Goal: Navigation & Orientation: Find specific page/section

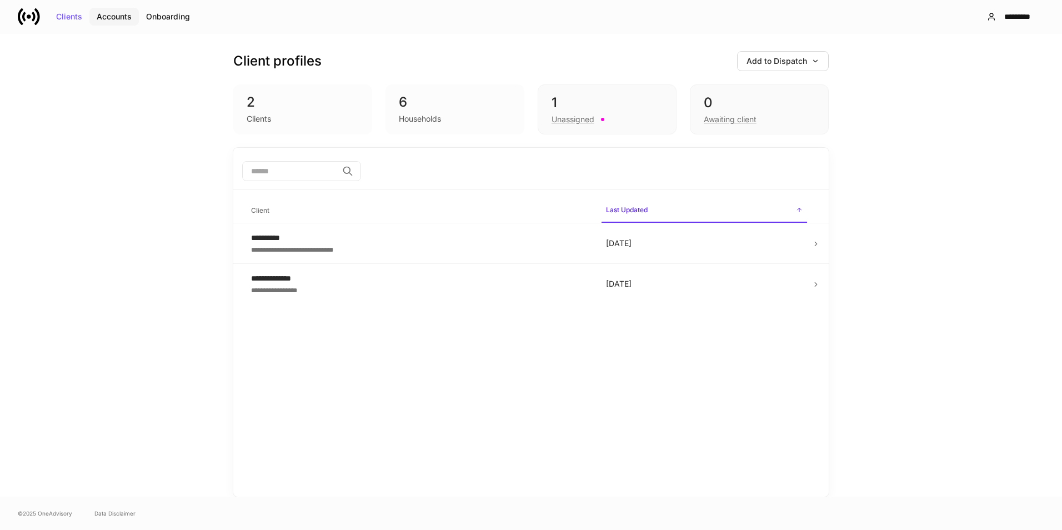
click at [100, 15] on div "Accounts" at bounding box center [114, 17] width 35 height 8
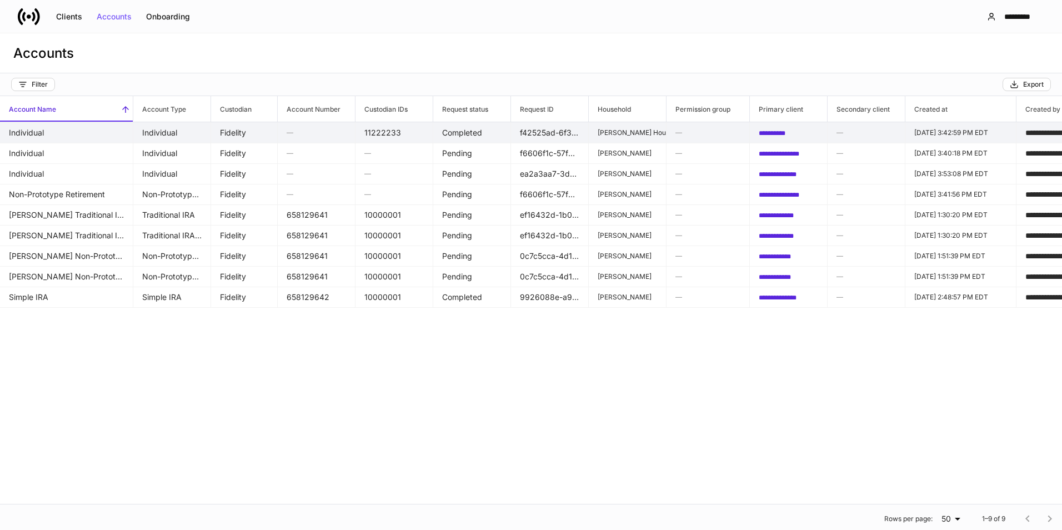
click at [237, 136] on td "Fidelity" at bounding box center [244, 132] width 67 height 21
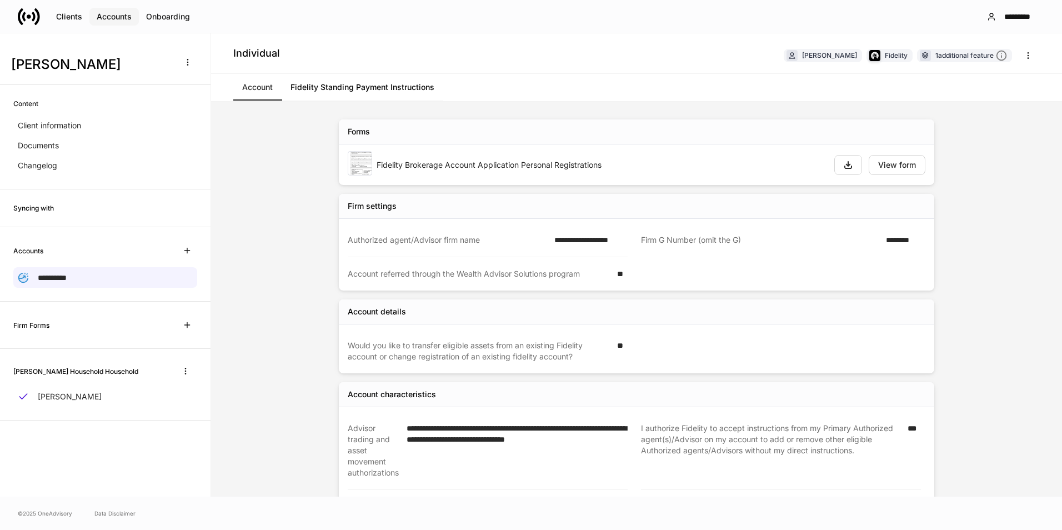
click at [122, 8] on button "Accounts" at bounding box center [113, 17] width 49 height 18
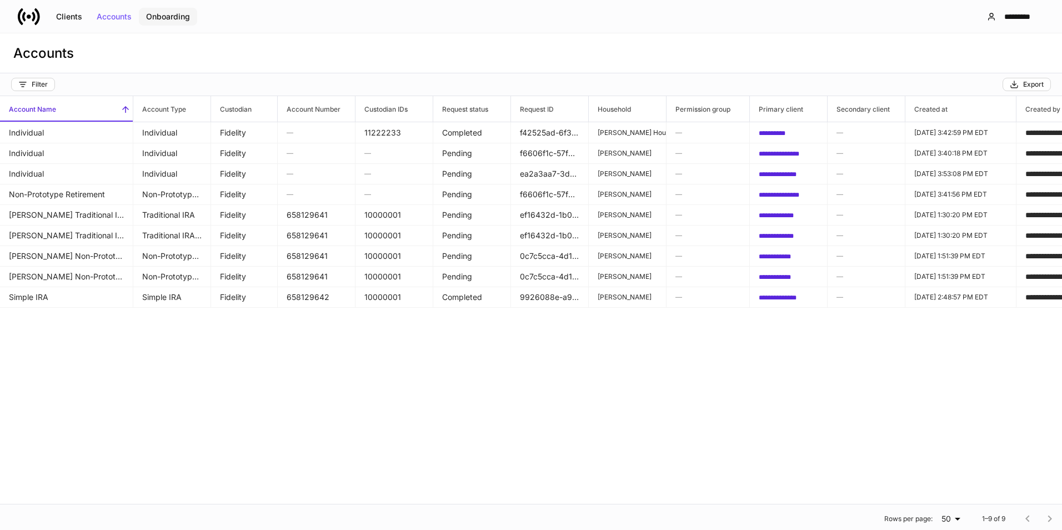
click at [154, 14] on div "Onboarding" at bounding box center [168, 17] width 44 height 8
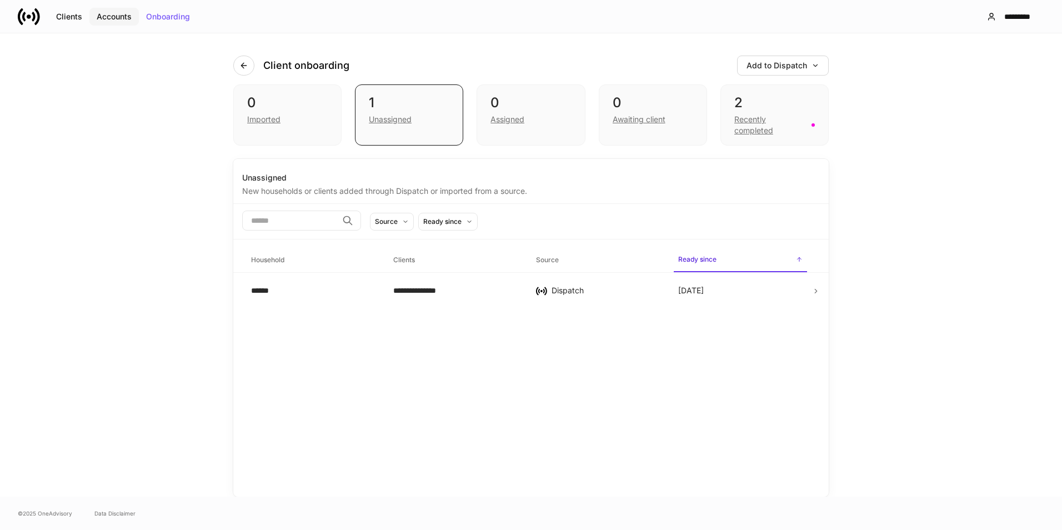
click at [120, 18] on div "Accounts" at bounding box center [114, 17] width 35 height 8
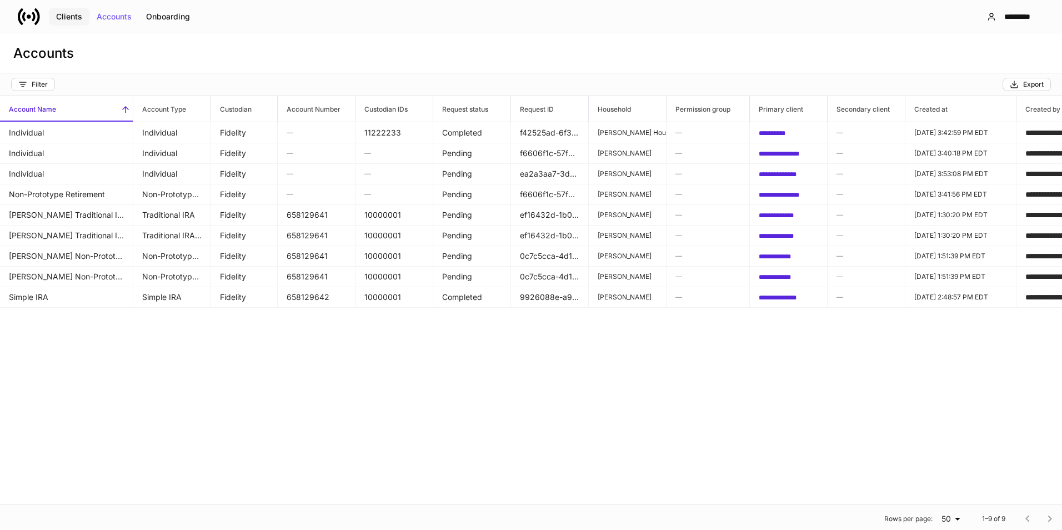
click at [75, 22] on button "Clients" at bounding box center [69, 17] width 41 height 18
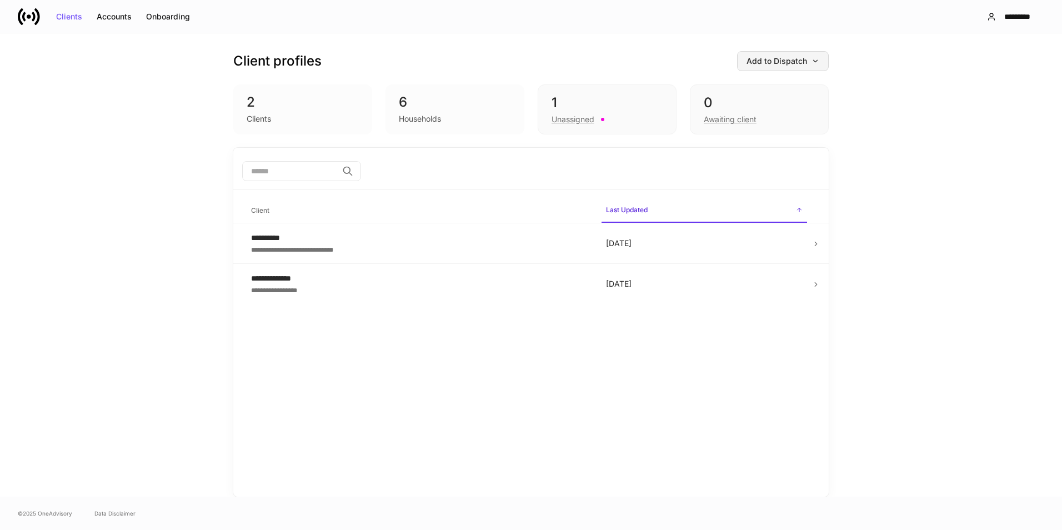
click at [697, 59] on icon "button" at bounding box center [816, 61] width 8 height 8
click at [697, 257] on div at bounding box center [531, 265] width 1062 height 530
click at [32, 14] on icon at bounding box center [29, 17] width 22 height 22
click at [697, 15] on div "*********" at bounding box center [1018, 17] width 34 height 8
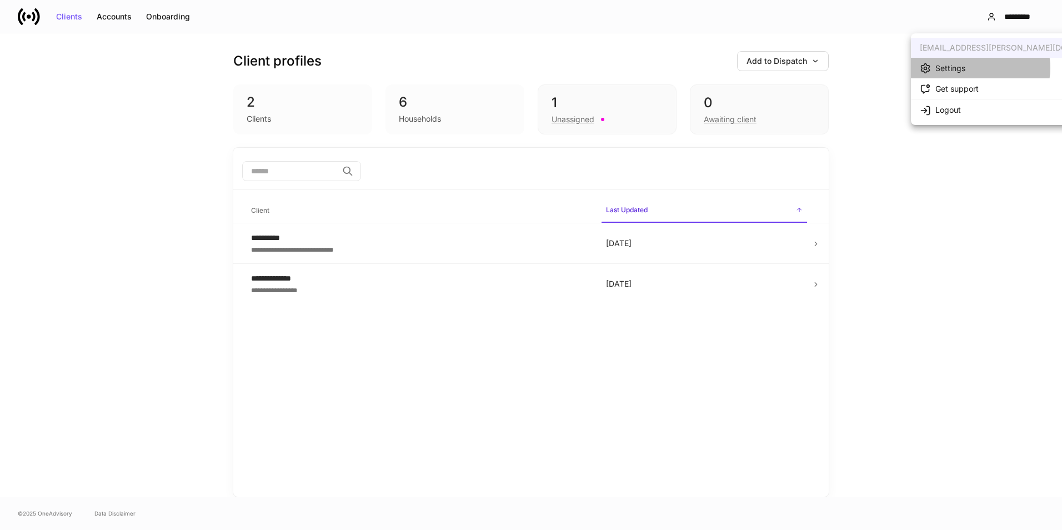
click at [697, 68] on li "Settings" at bounding box center [1019, 68] width 216 height 21
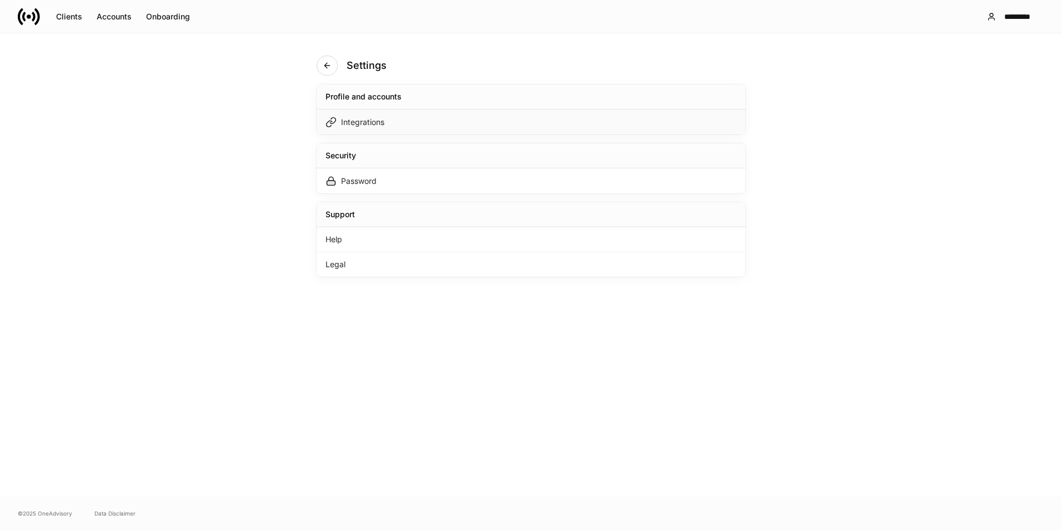
click at [422, 121] on div "Integrations" at bounding box center [531, 121] width 429 height 25
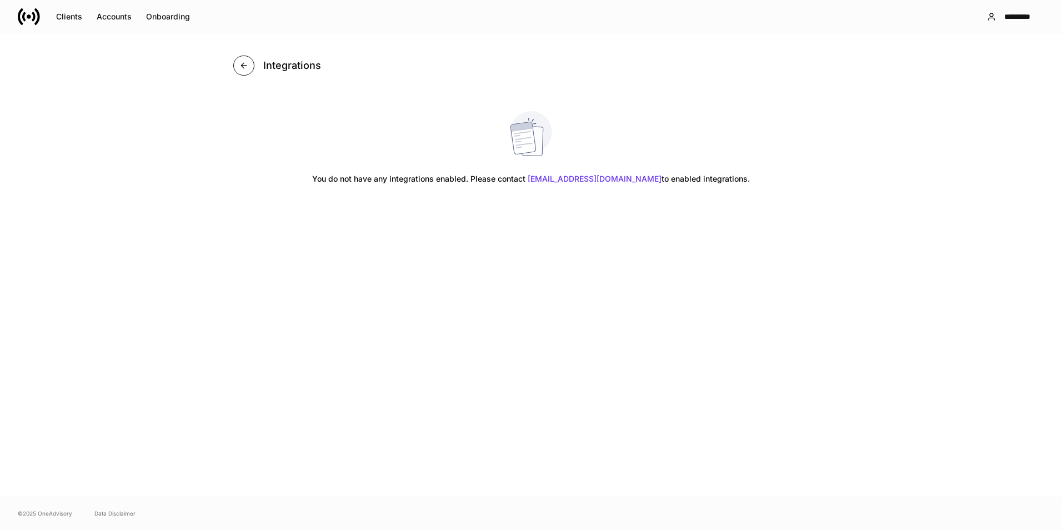
click at [241, 64] on icon "button" at bounding box center [243, 65] width 9 height 9
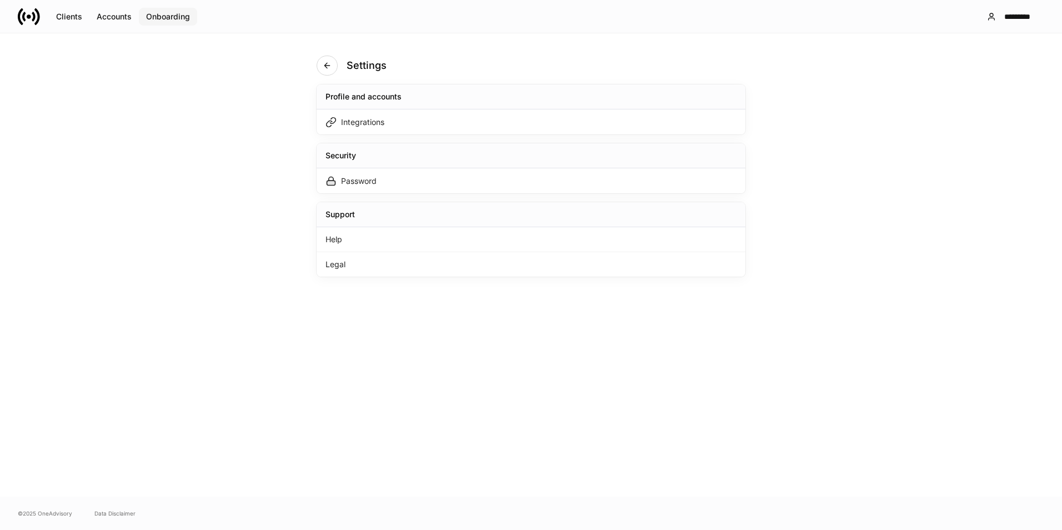
click at [149, 16] on div "Onboarding" at bounding box center [168, 17] width 44 height 8
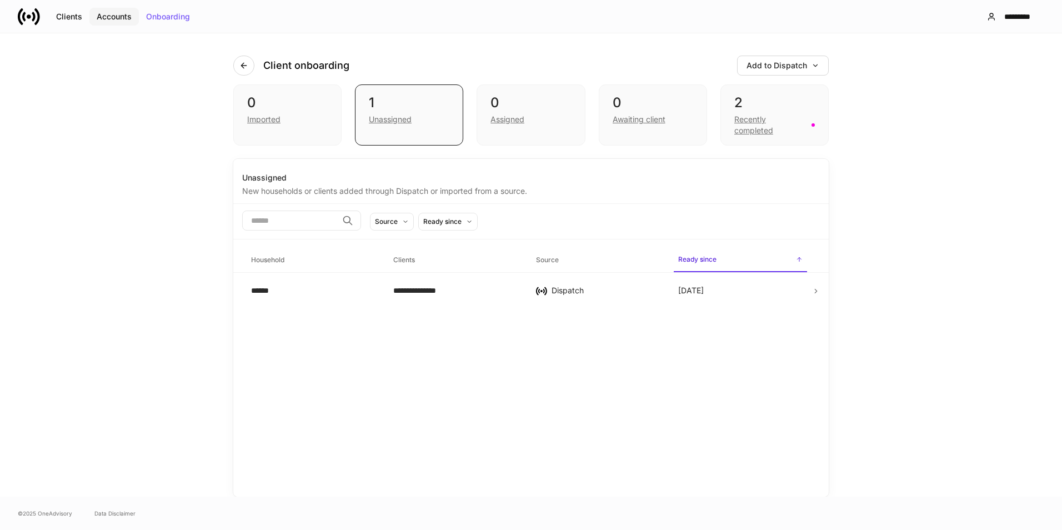
click at [125, 23] on button "Accounts" at bounding box center [113, 17] width 49 height 18
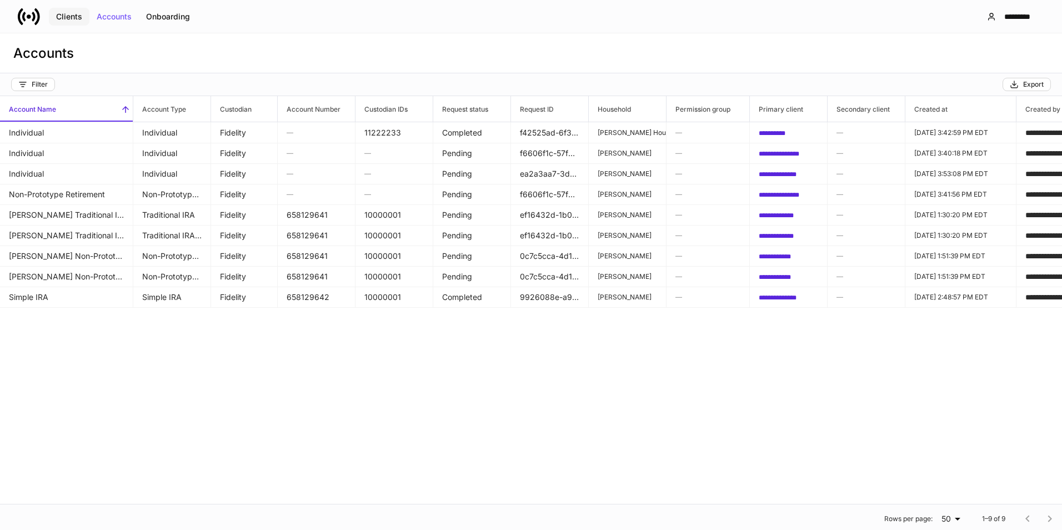
click at [71, 16] on div "Clients" at bounding box center [69, 17] width 26 height 8
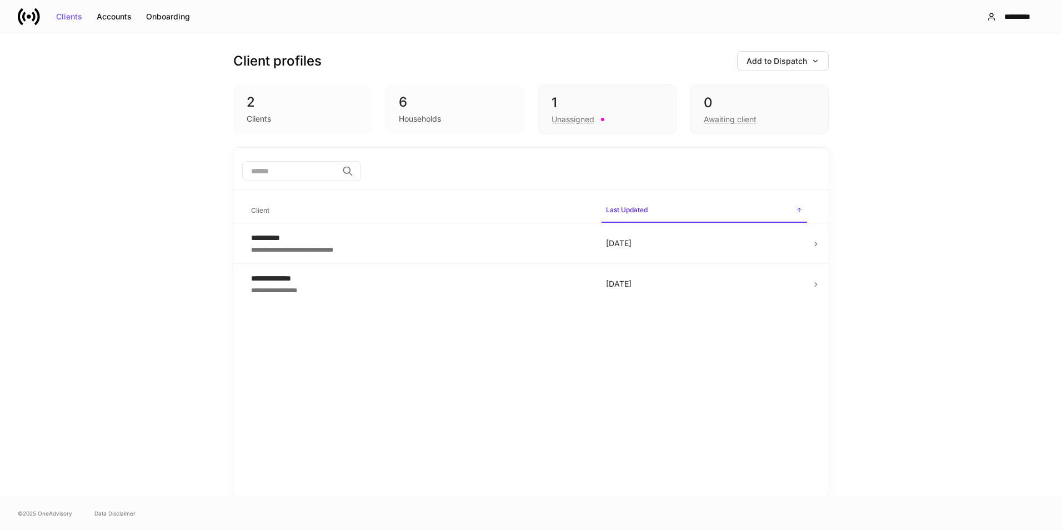
click at [242, 107] on div "2 Clients" at bounding box center [302, 109] width 139 height 50
click at [391, 287] on div "**********" at bounding box center [419, 289] width 337 height 11
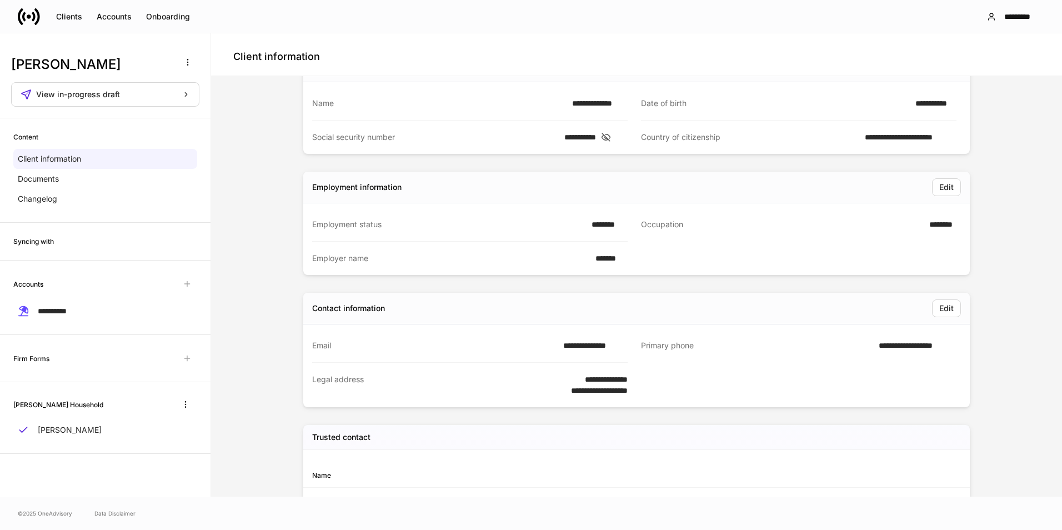
scroll to position [255, 0]
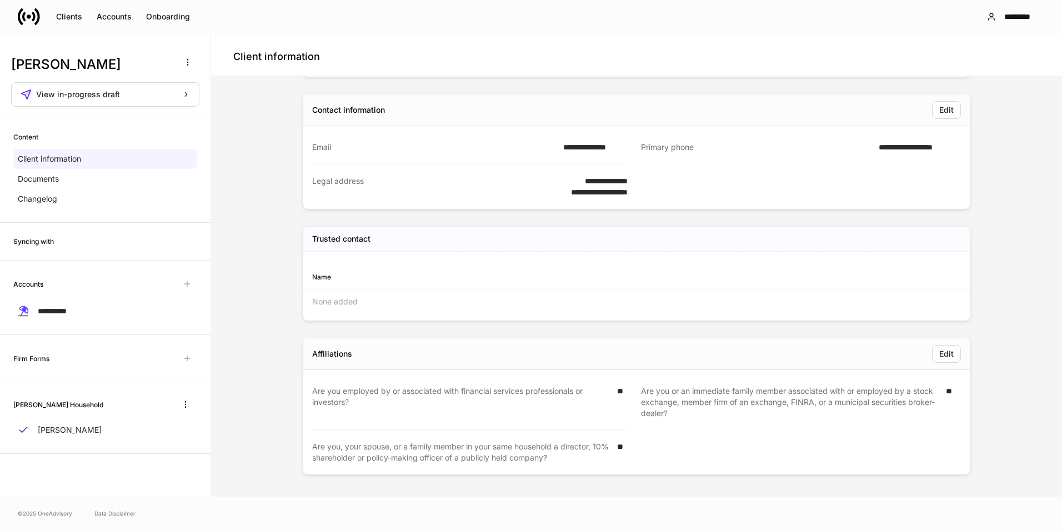
click at [85, 356] on div "Firm Forms" at bounding box center [105, 358] width 184 height 20
click at [29, 358] on h6 "Firm Forms" at bounding box center [31, 358] width 36 height 11
click at [61, 198] on div "Changelog" at bounding box center [105, 199] width 184 height 20
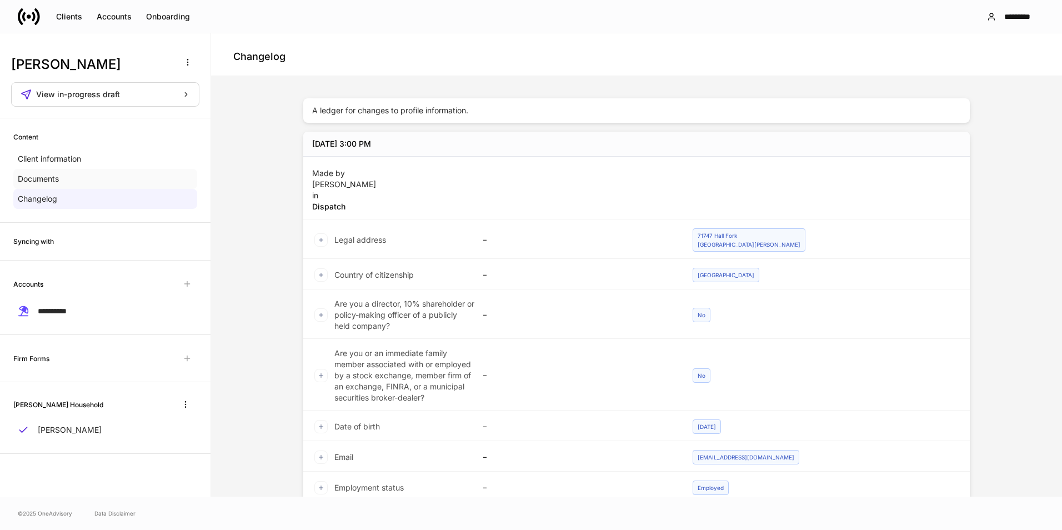
click at [76, 179] on div "Documents" at bounding box center [105, 179] width 184 height 20
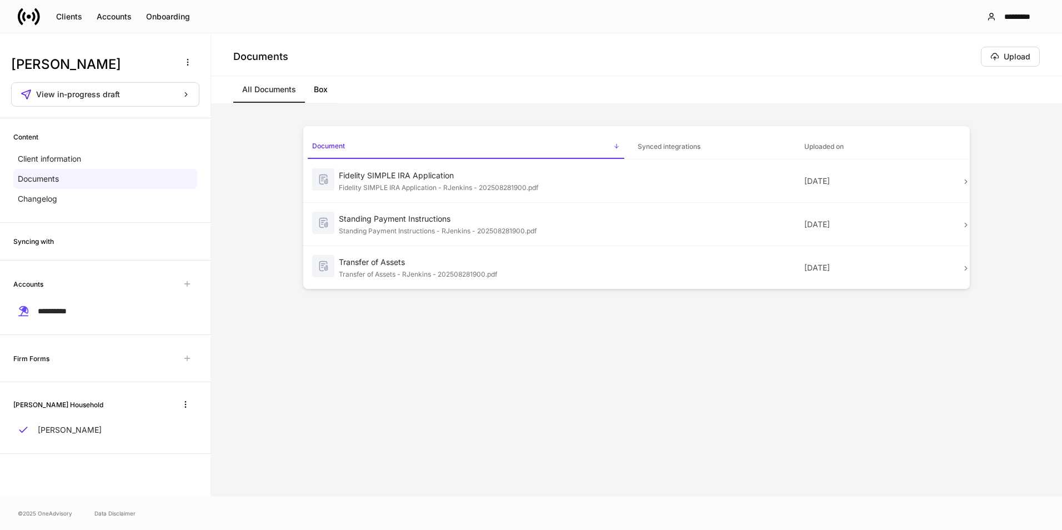
click at [668, 150] on h6 "Synced integrations" at bounding box center [669, 146] width 63 height 11
click at [561, 139] on span "Document" at bounding box center [466, 147] width 317 height 23
click at [330, 89] on link "Box" at bounding box center [321, 89] width 32 height 27
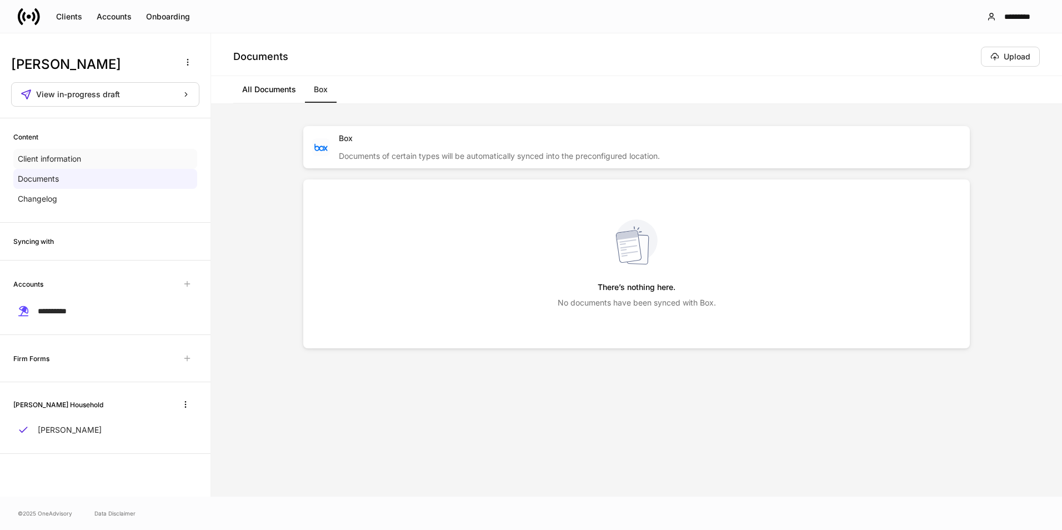
click at [152, 159] on div "Client information" at bounding box center [105, 159] width 184 height 20
